Goal: Information Seeking & Learning: Find specific fact

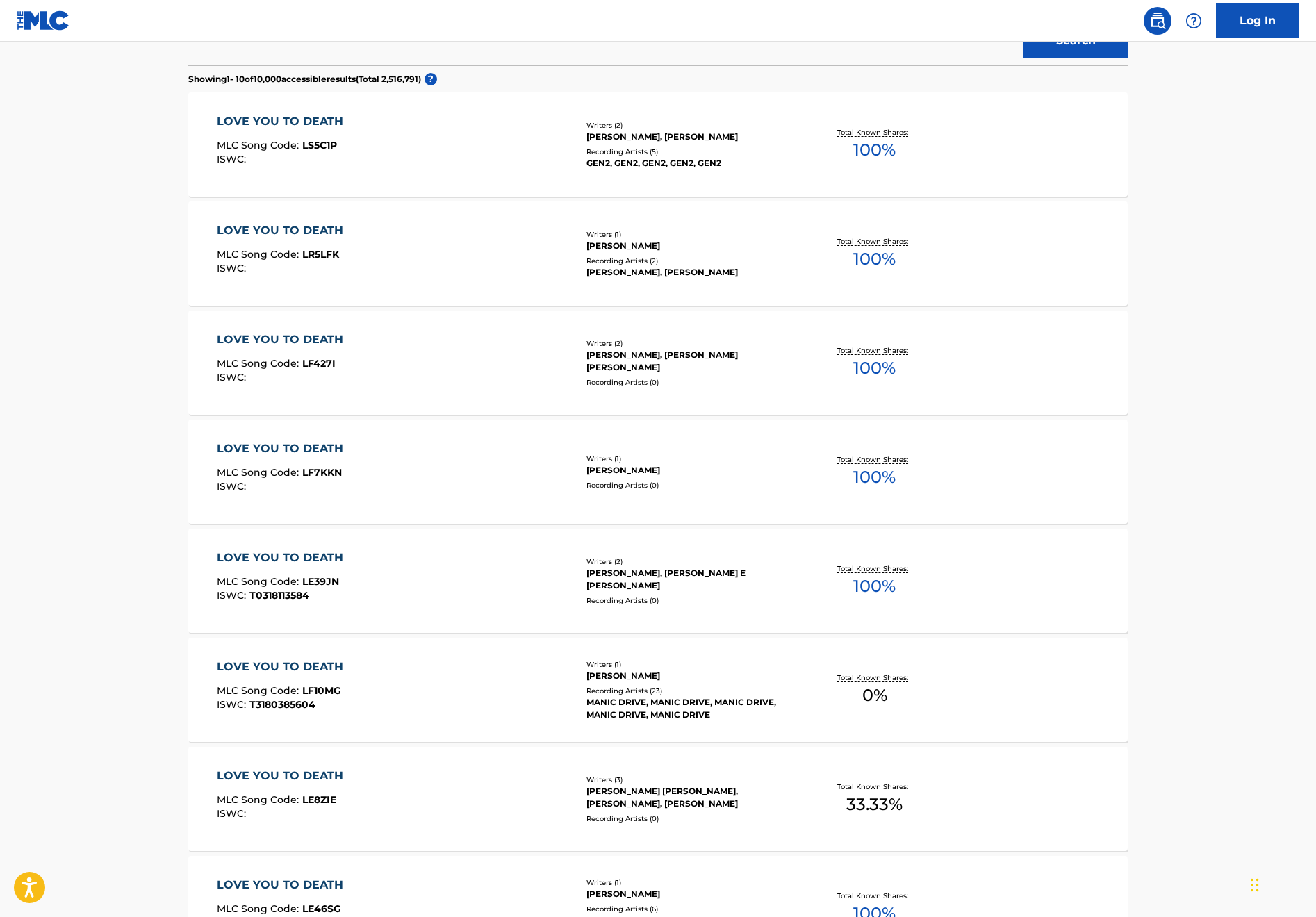
scroll to position [242, 0]
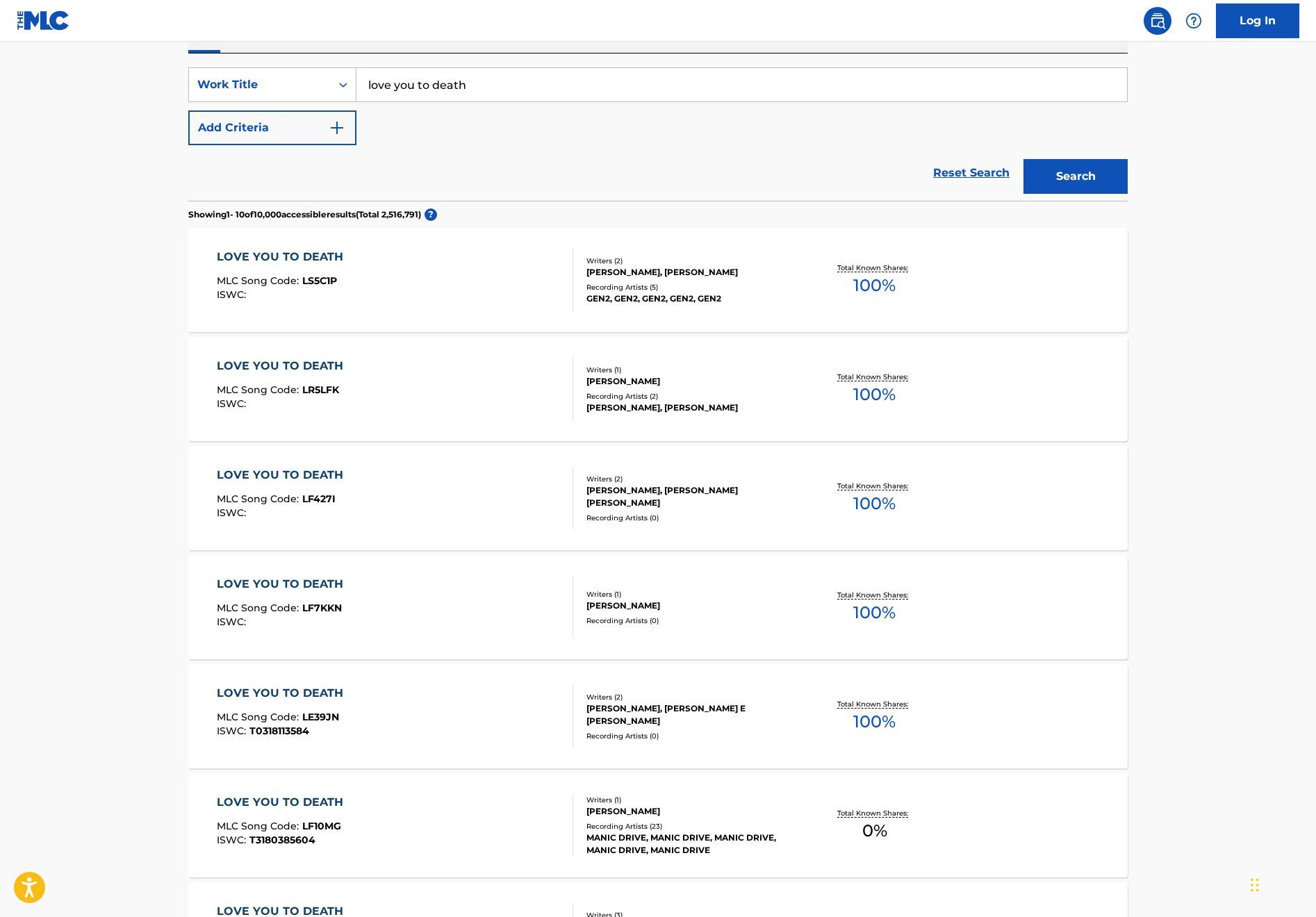
click at [357, 127] on div "SearchWithCriteriaefb06256-b5d5-48c4-9024-769734ee3021 Work Title love you to d…" at bounding box center [658, 106] width 940 height 78
click at [347, 130] on button "Add Criteria" at bounding box center [272, 128] width 168 height 35
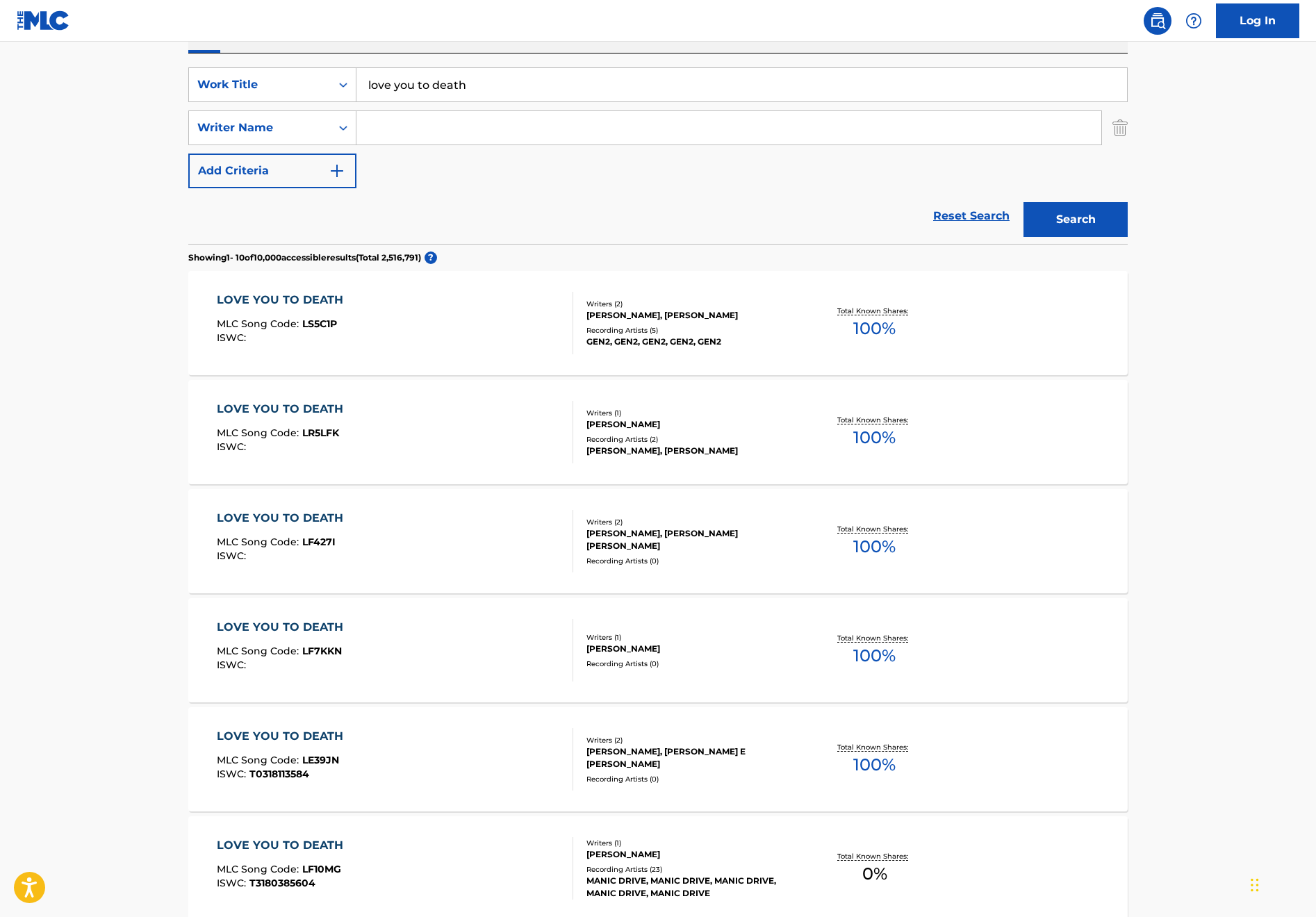
click at [408, 128] on input "Search Form" at bounding box center [729, 128] width 744 height 34
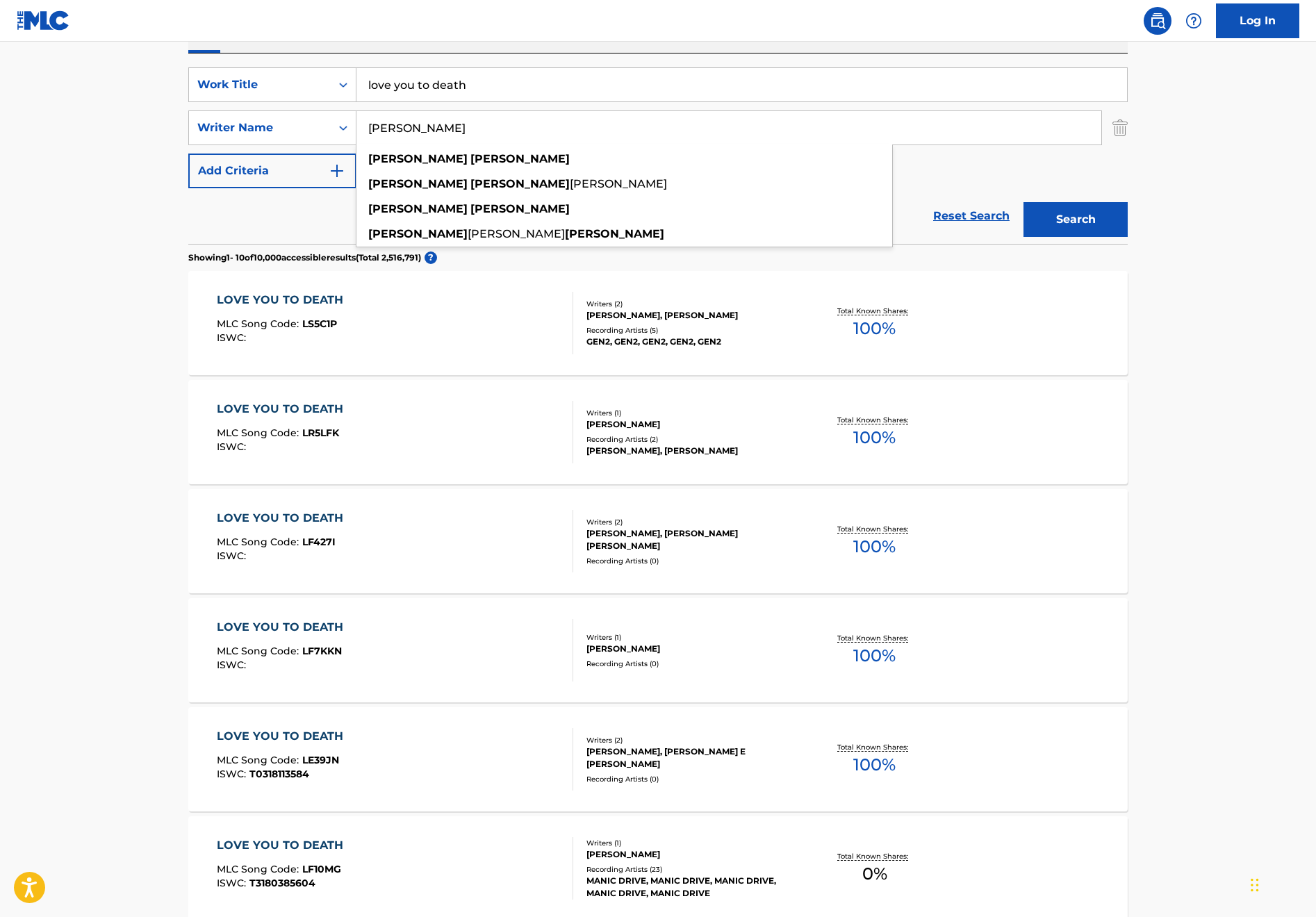
type input "[PERSON_NAME]"
click at [1075, 219] on button "Search" at bounding box center [1075, 219] width 104 height 35
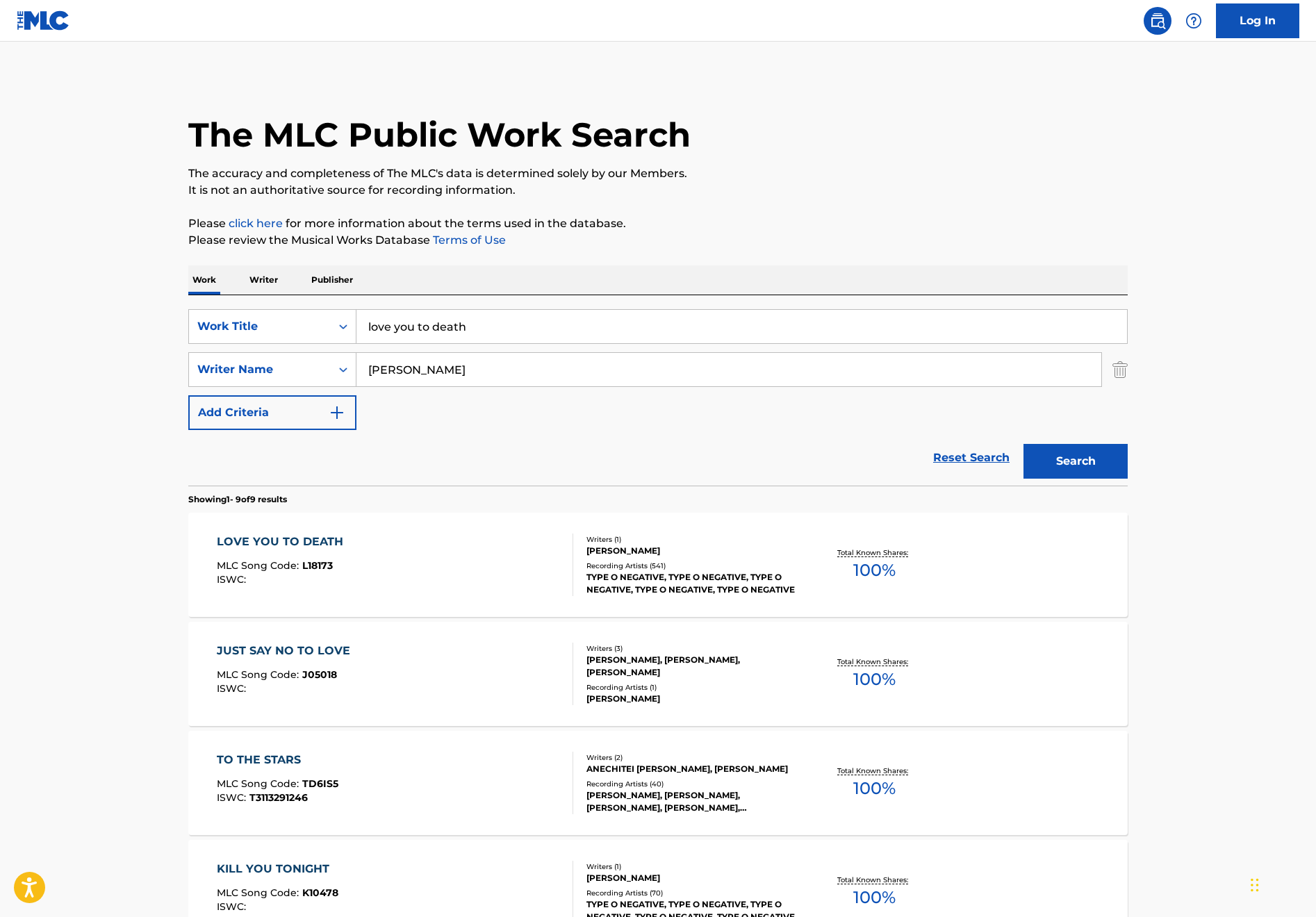
click at [528, 589] on div "LOVE YOU TO DEATH MLC Song Code : L18173 ISWC :" at bounding box center [395, 565] width 357 height 62
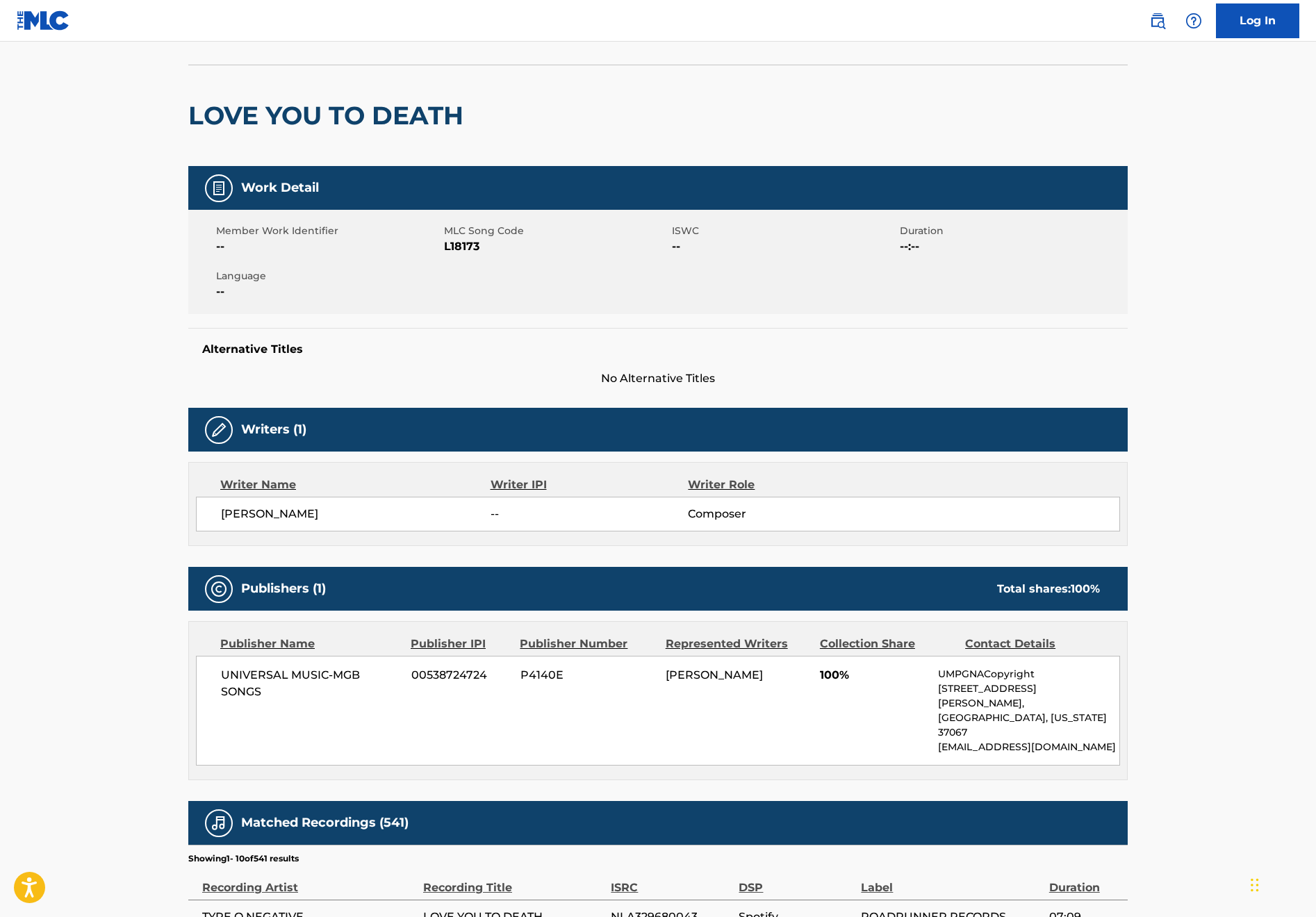
scroll to position [109, 0]
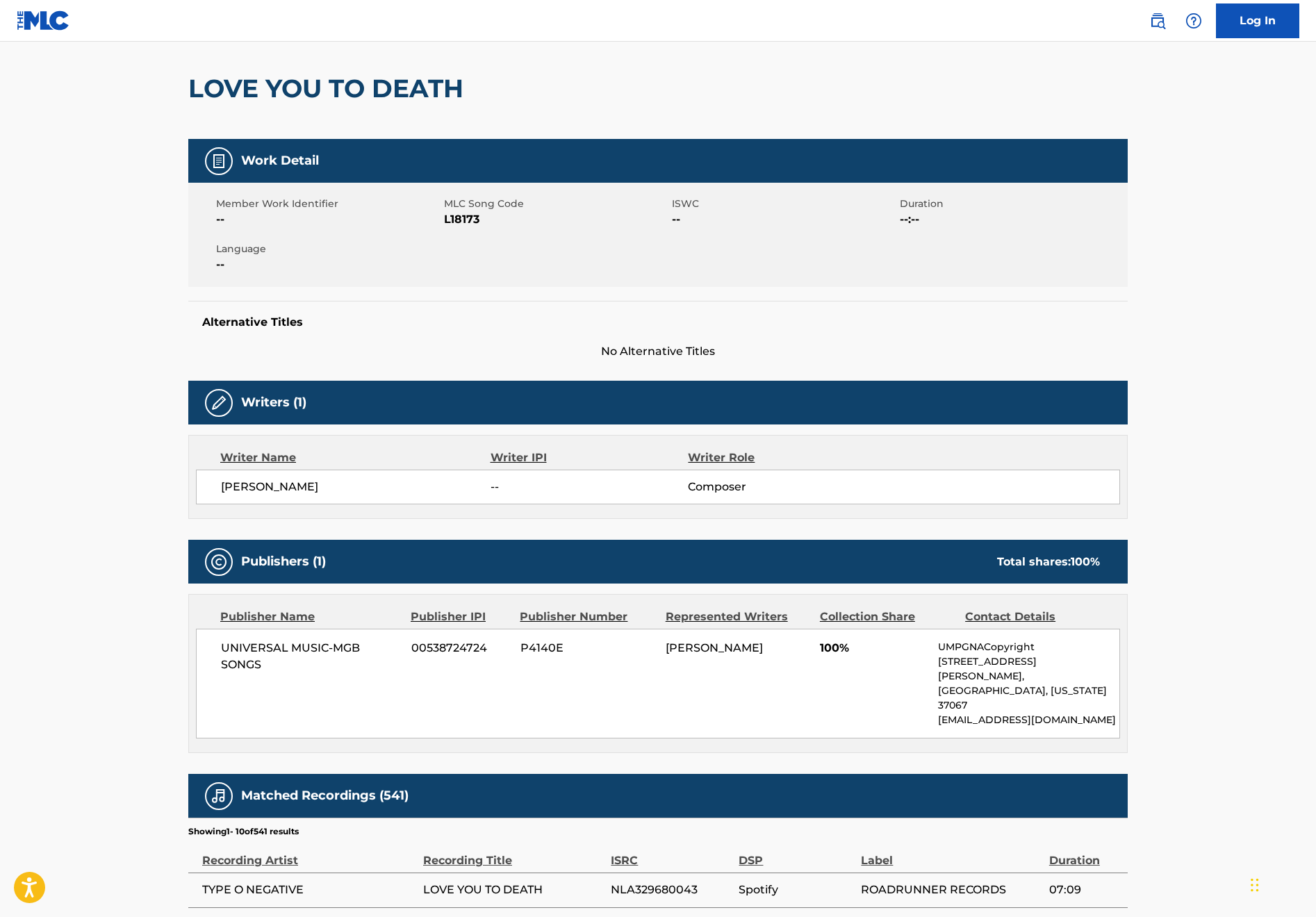
click at [282, 655] on span "UNIVERSAL MUSIC-MGB SONGS" at bounding box center [311, 656] width 180 height 34
drag, startPoint x: 282, startPoint y: 661, endPoint x: 211, endPoint y: 645, distance: 72.8
click at [211, 645] on div "UNIVERSAL MUSIC-MGB SONGS 00538724724 P4140E [PERSON_NAME] 100% UMPGNACopyright…" at bounding box center [658, 683] width 924 height 110
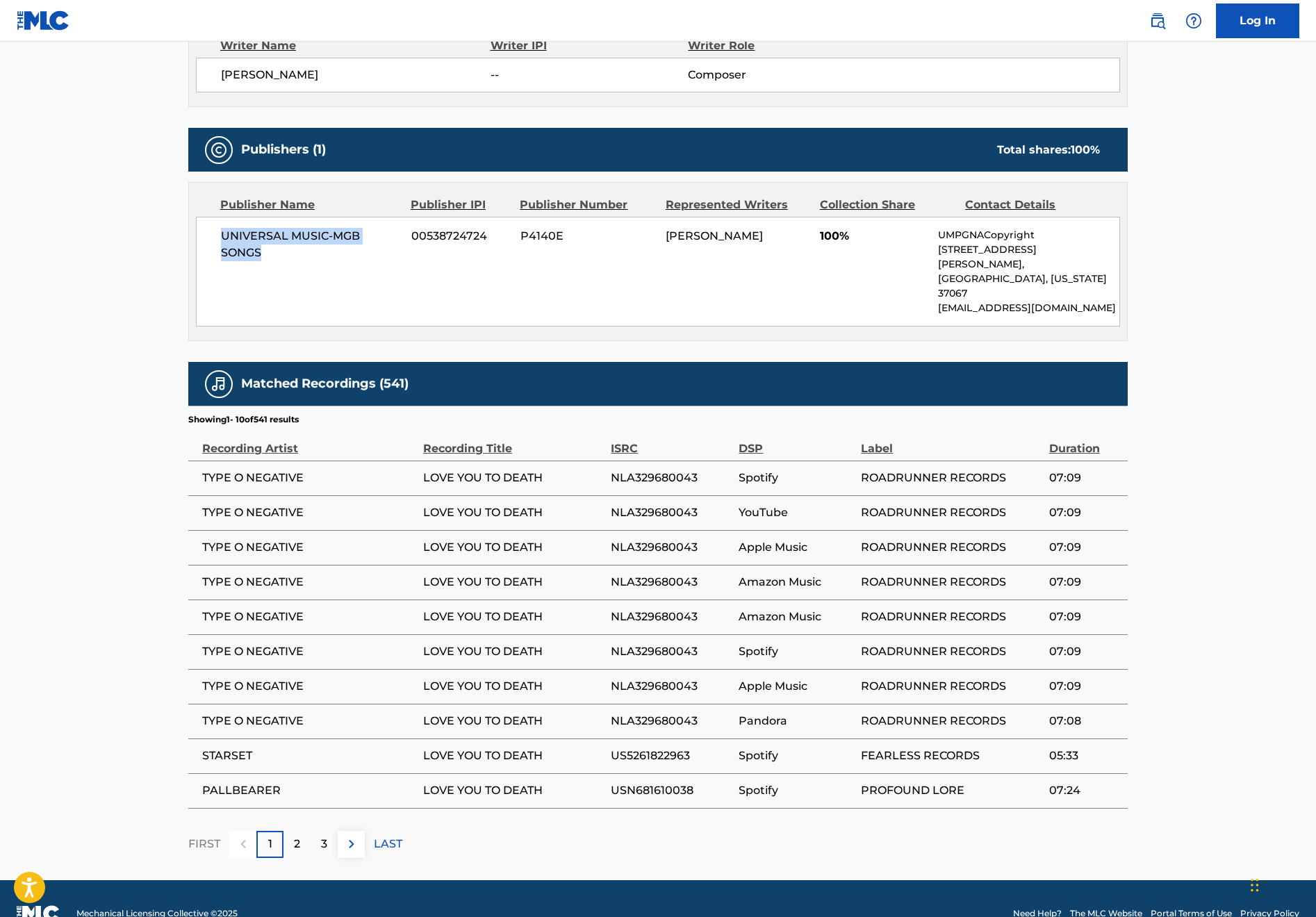
scroll to position [466, 0]
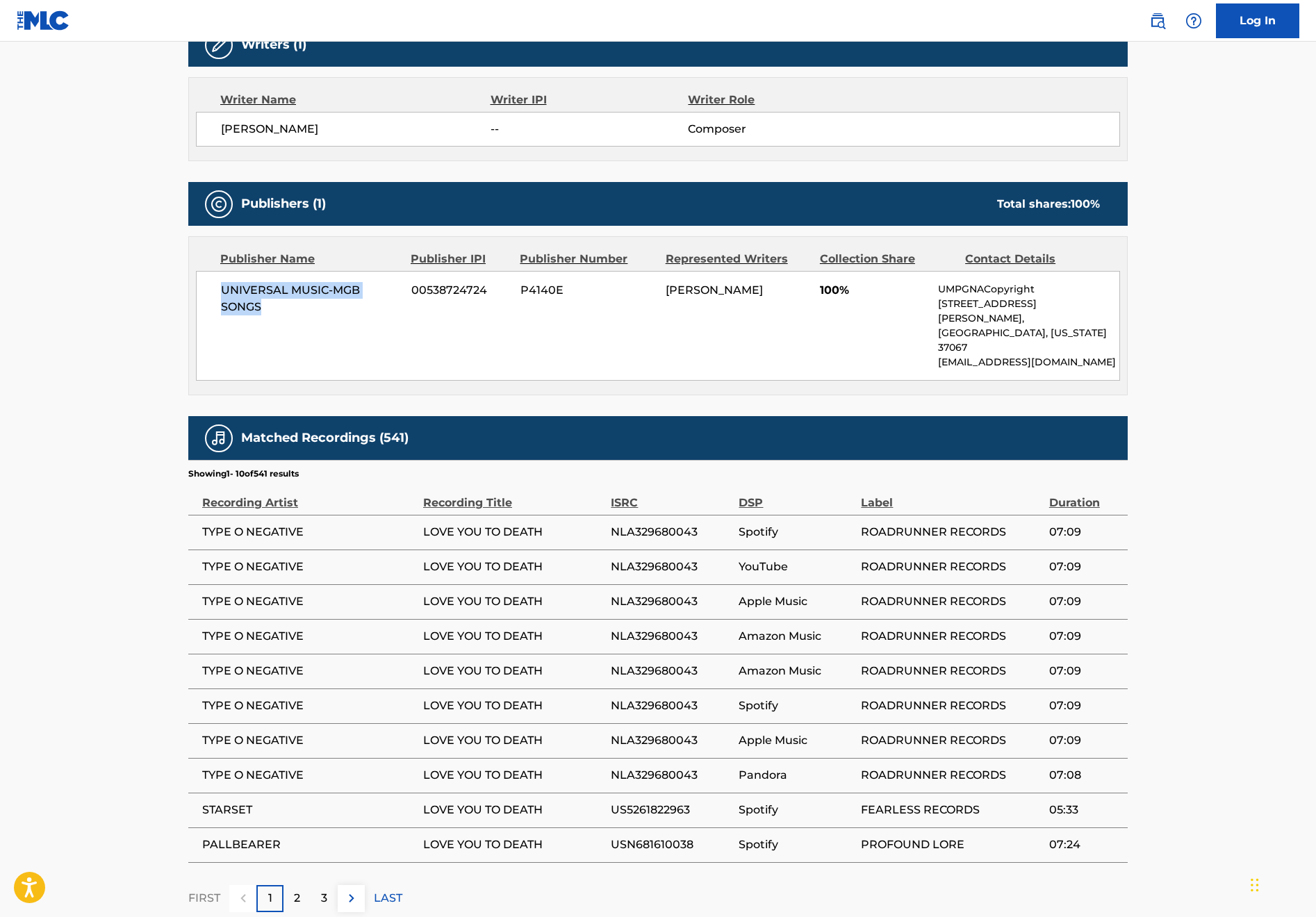
copy span "UNIVERSAL MUSIC-MGB SONGS"
click at [168, 318] on main "< Back to public search results Copy work link LOVE YOU TO DEATH Work Detail Me…" at bounding box center [658, 255] width 1316 height 1359
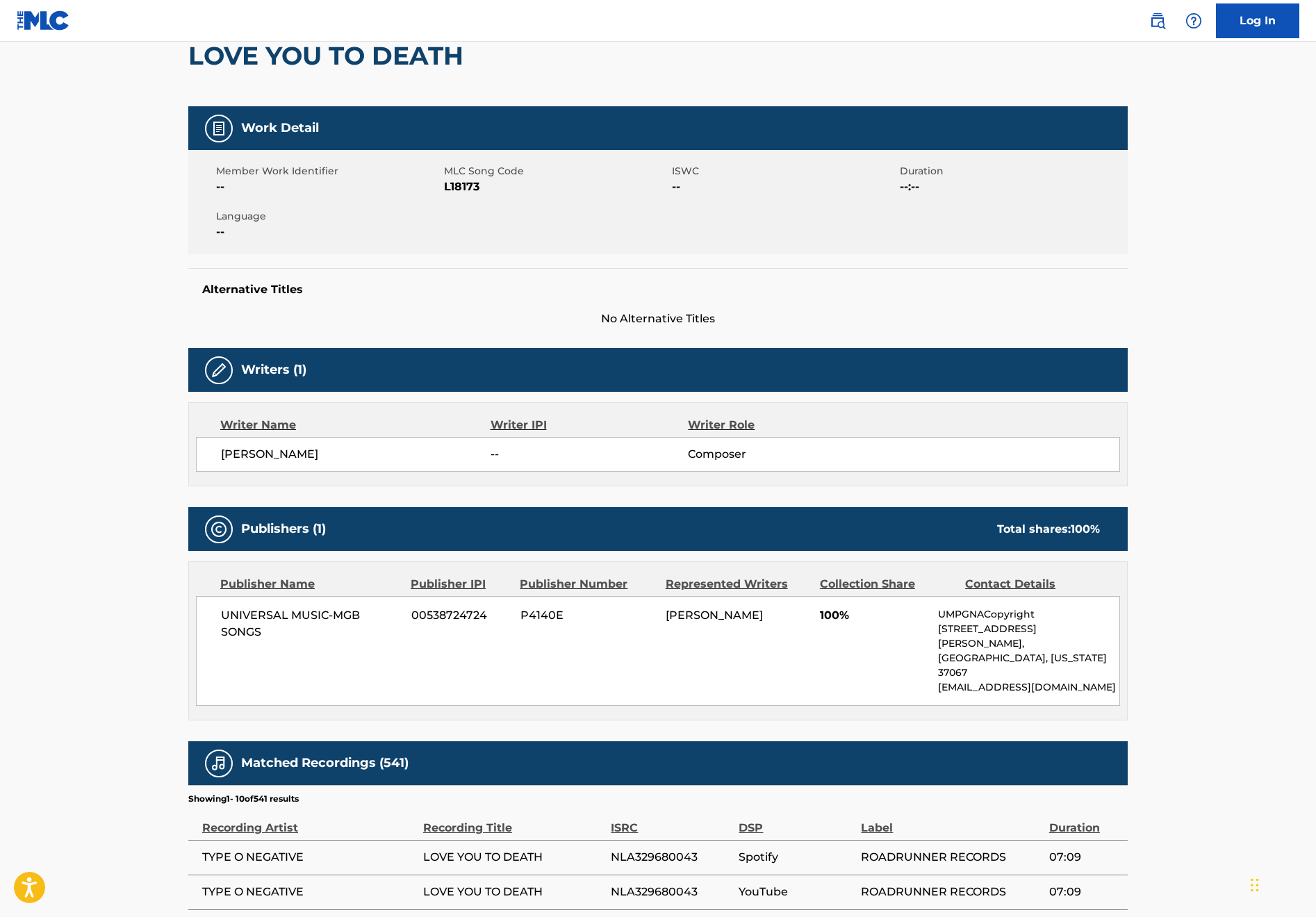
scroll to position [114, 0]
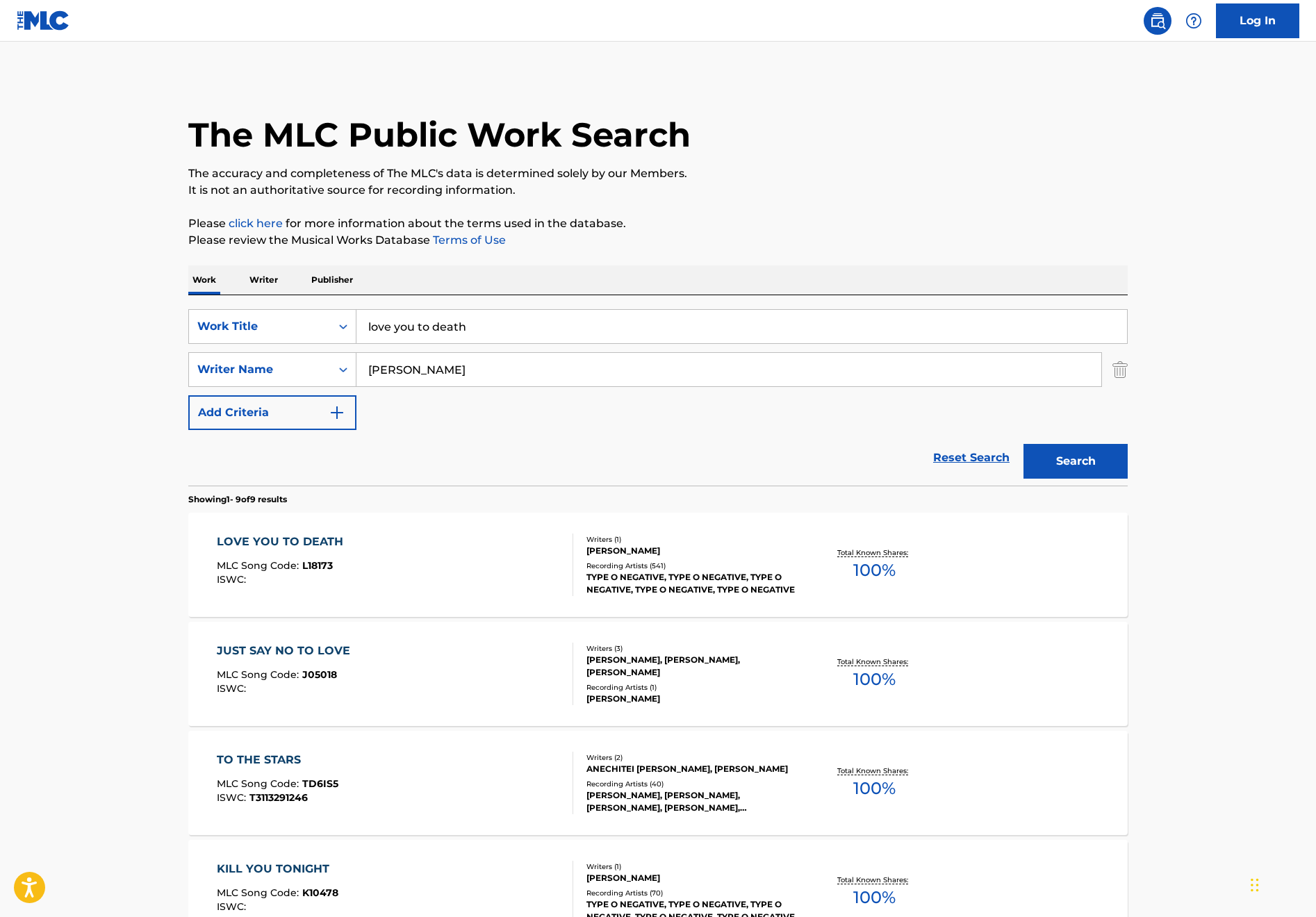
click at [338, 414] on img "Search Form" at bounding box center [337, 412] width 16 height 16
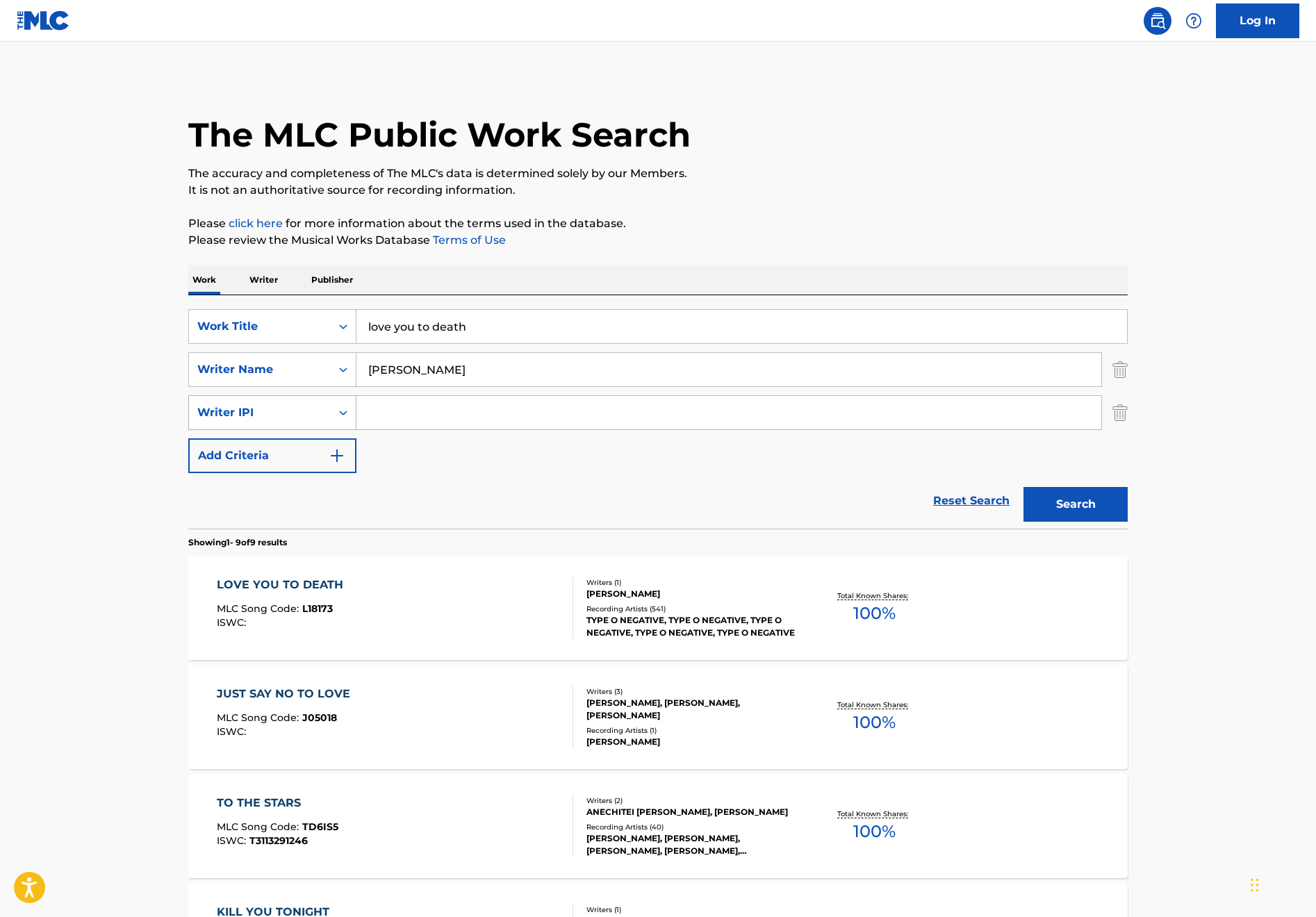
click at [343, 411] on icon "Search Form" at bounding box center [343, 413] width 14 height 14
click at [1118, 411] on img "Search Form" at bounding box center [1120, 413] width 16 height 35
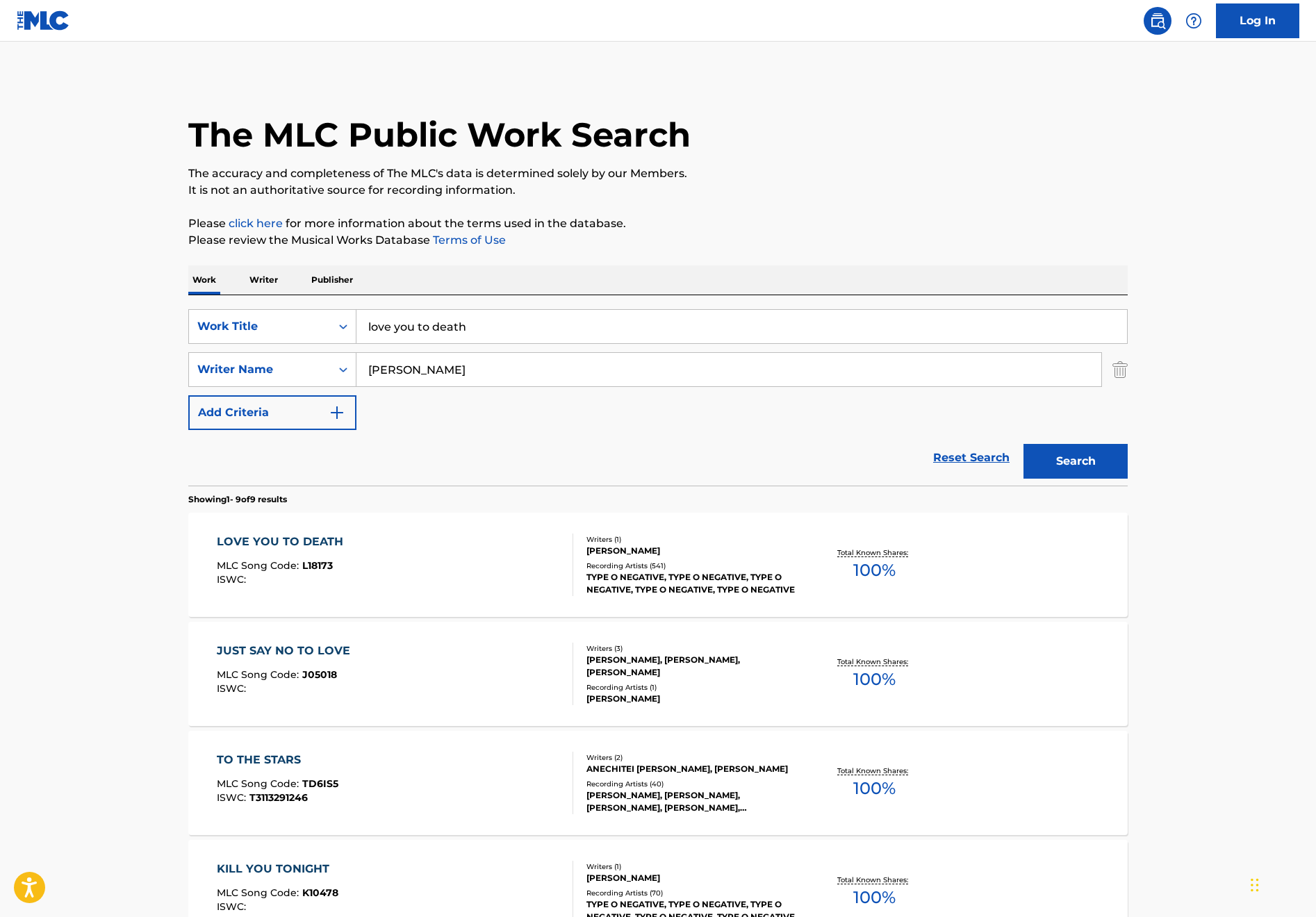
click at [543, 559] on div "LOVE YOU TO DEATH MLC Song Code : L18173 ISWC :" at bounding box center [395, 565] width 357 height 62
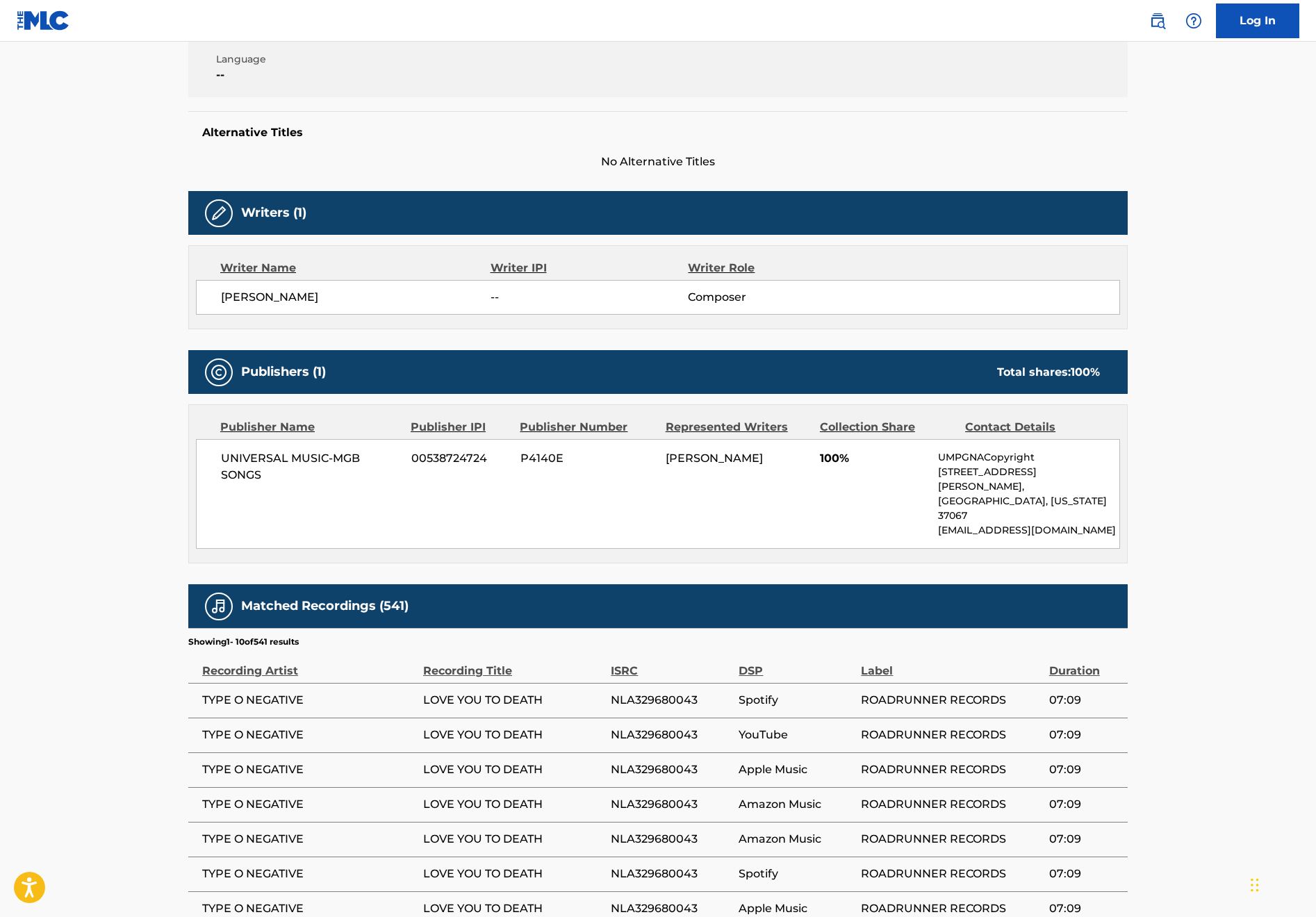
scroll to position [352, 0]
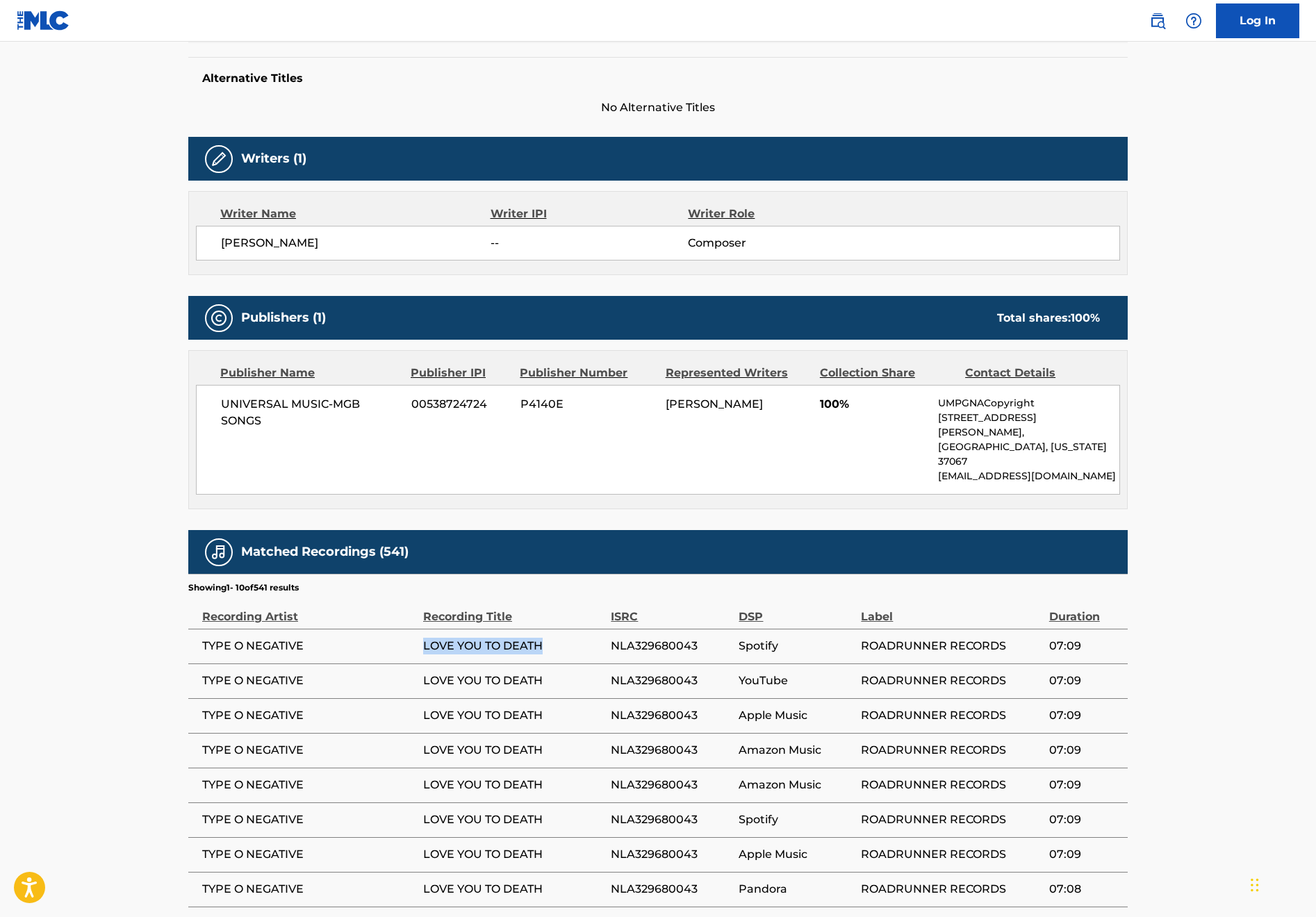
drag, startPoint x: 542, startPoint y: 616, endPoint x: 422, endPoint y: 613, distance: 120.0
click at [422, 629] on tr "TYPE O NEGATIVE LOVE YOU TO DEATH NLA329680043 Spotify ROADRUNNER RECORDS 07:09" at bounding box center [658, 646] width 940 height 35
click at [498, 638] on span "LOVE YOU TO DEATH" at bounding box center [513, 646] width 180 height 16
drag, startPoint x: 542, startPoint y: 613, endPoint x: 428, endPoint y: 606, distance: 114.2
click at [428, 629] on td "LOVE YOU TO DEATH" at bounding box center [516, 646] width 187 height 35
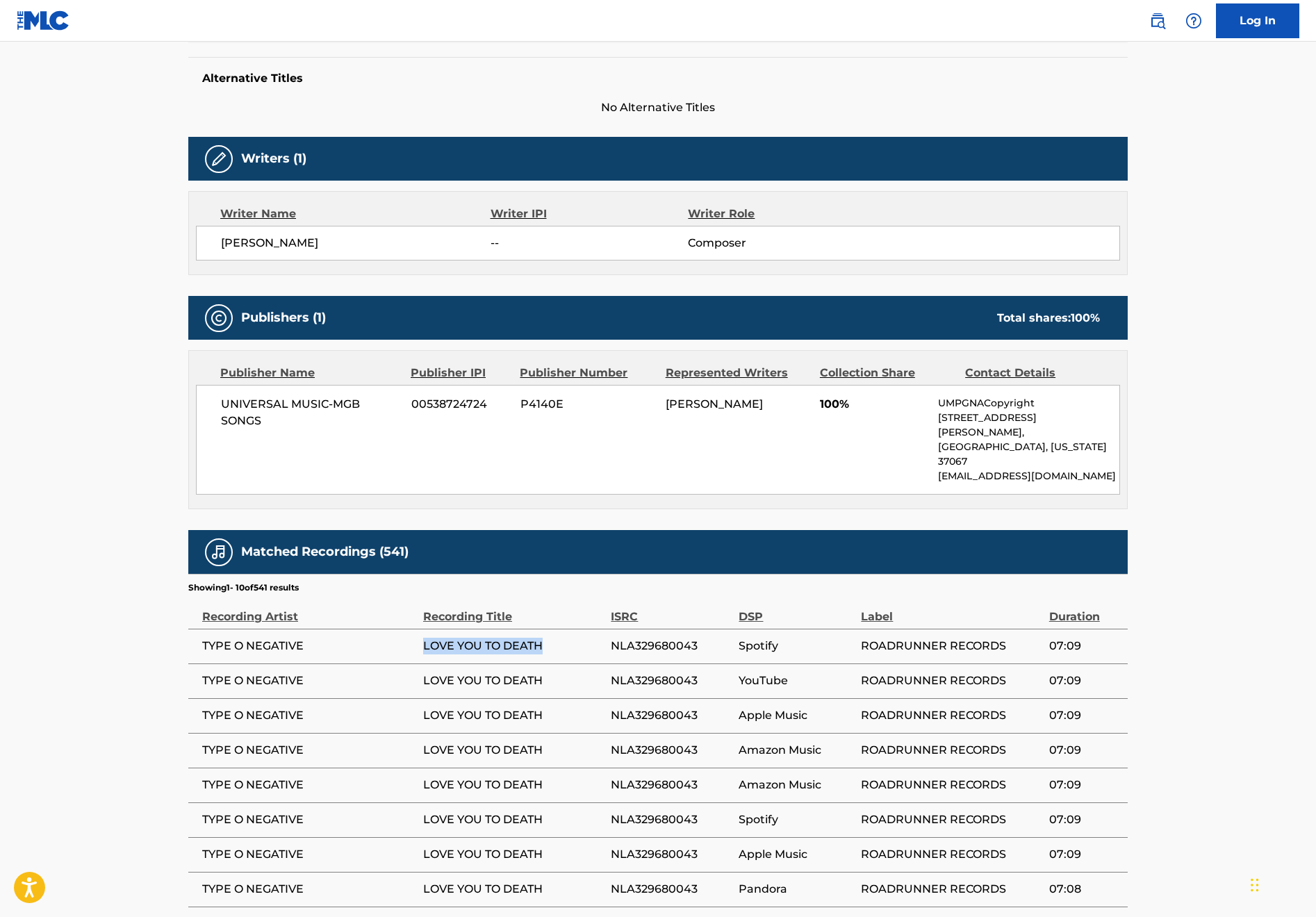
copy span "LOVE YOU TO DEATH"
drag, startPoint x: 307, startPoint y: 617, endPoint x: 201, endPoint y: 610, distance: 106.2
click at [201, 629] on td "TYPE O NEGATIVE" at bounding box center [306, 646] width 235 height 35
copy span "TYPE O NEGATIVE"
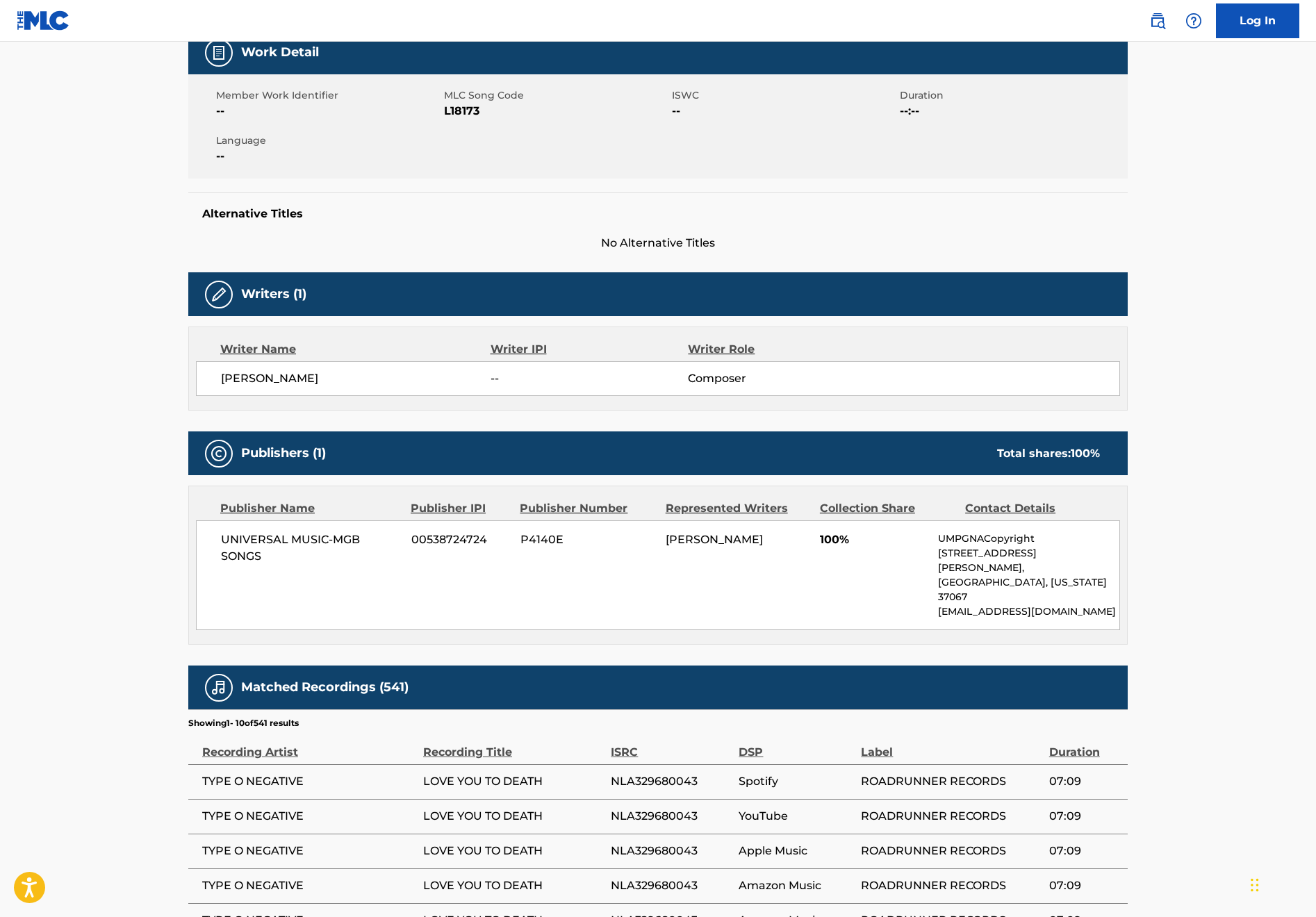
scroll to position [243, 0]
